Goal: Information Seeking & Learning: Learn about a topic

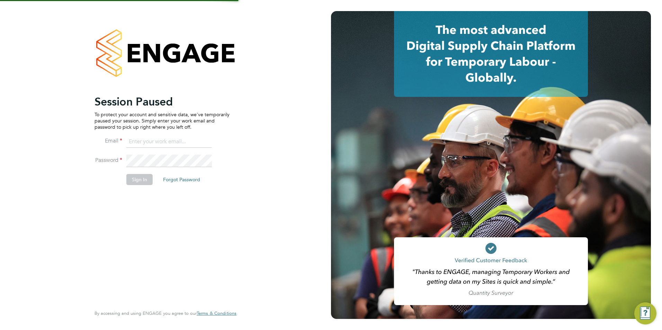
type input "[PERSON_NAME][EMAIL_ADDRESS][DOMAIN_NAME]"
type input "emma@carbonrecruitment.co.uk"
click at [141, 178] on button "Sign In" at bounding box center [139, 179] width 26 height 11
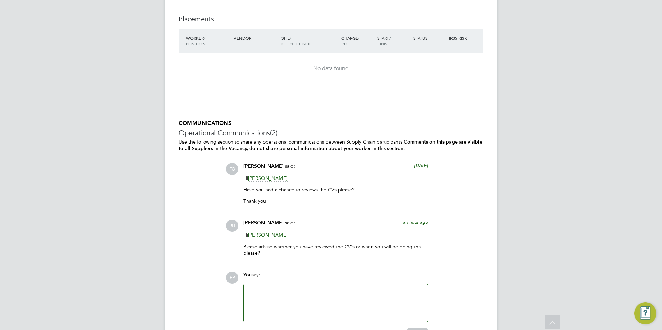
scroll to position [1489, 0]
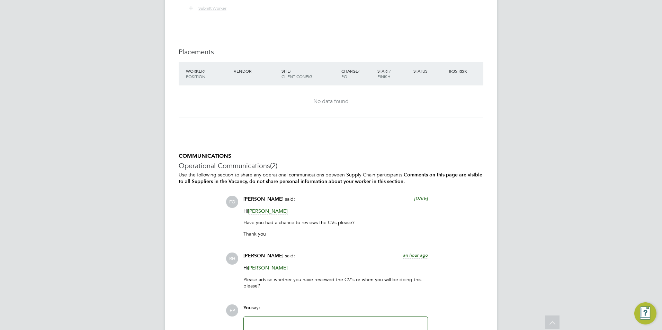
scroll to position [1420, 0]
